Goal: Browse casually

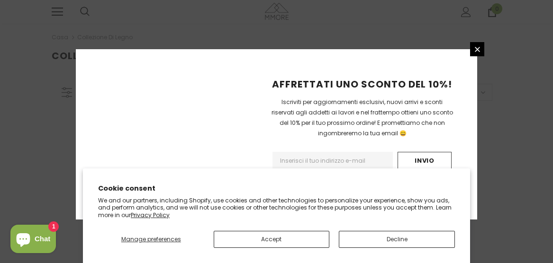
scroll to position [289, 0]
